Goal: Find specific page/section: Find specific page/section

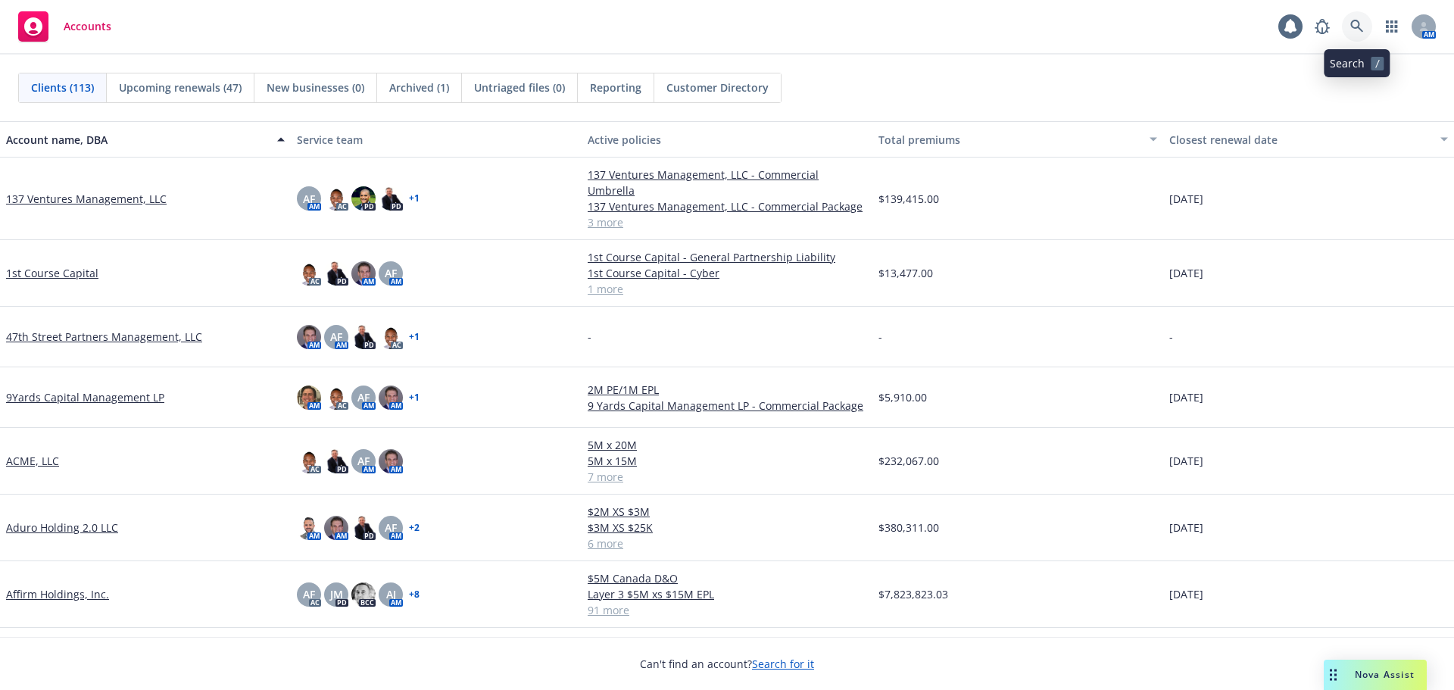
click at [1353, 30] on icon at bounding box center [1357, 27] width 14 height 14
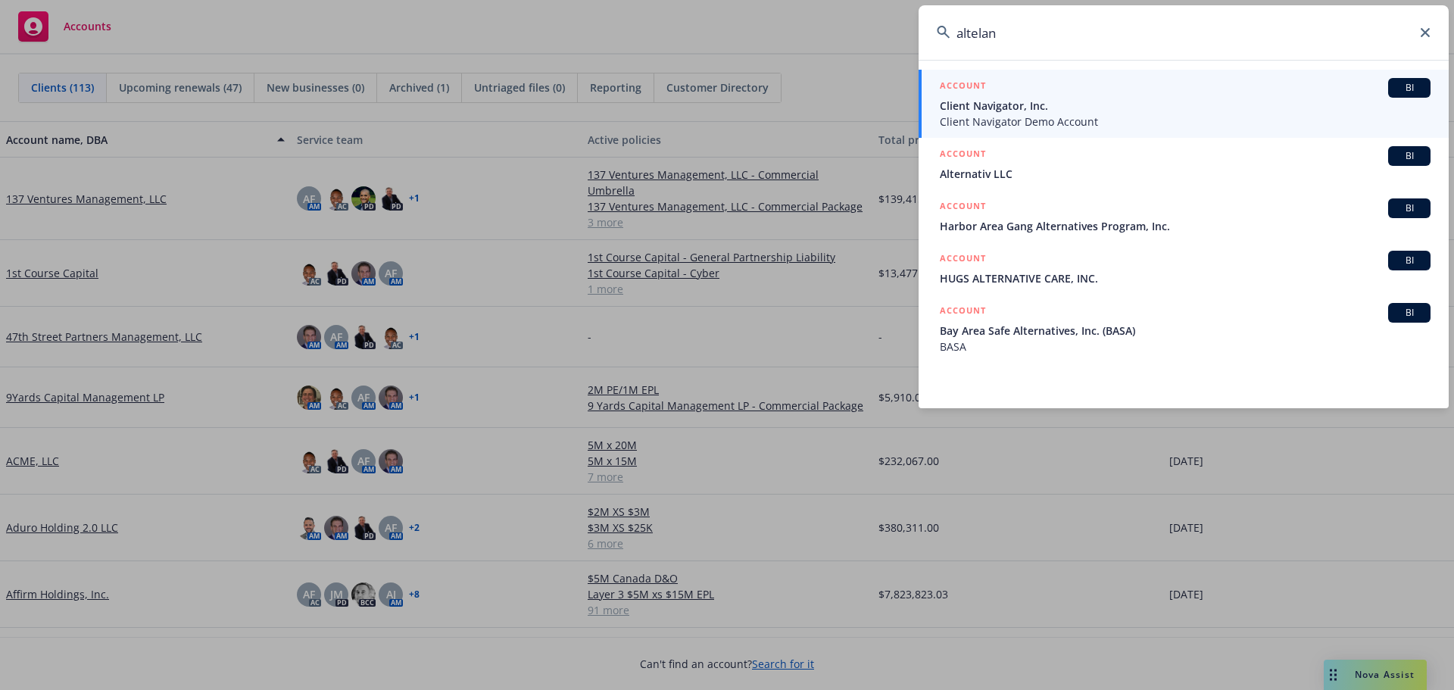
type input "altelan"
